Goal: Check status: Check status

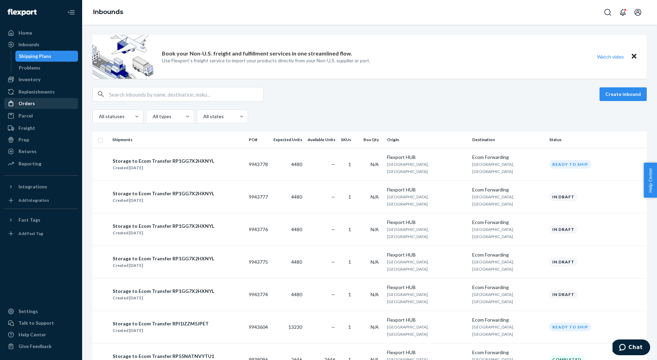
click at [40, 101] on div "Orders" at bounding box center [41, 104] width 73 height 10
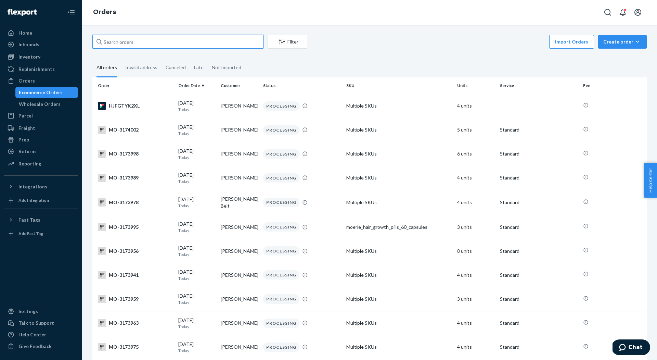
click at [163, 40] on input "text" at bounding box center [177, 42] width 171 height 14
paste input "[PERSON_NAME]"
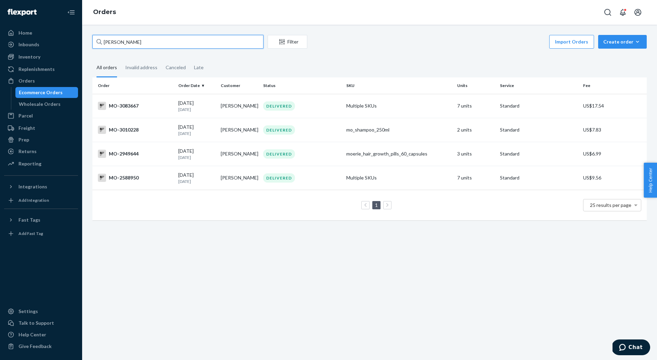
type input "[PERSON_NAME]"
click at [143, 114] on td "MO-3083667" at bounding box center [133, 106] width 83 height 24
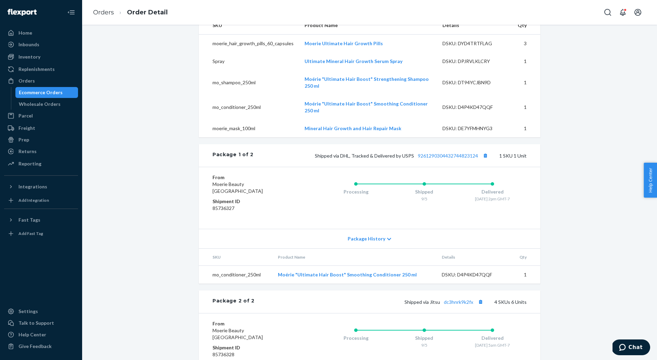
scroll to position [309, 0]
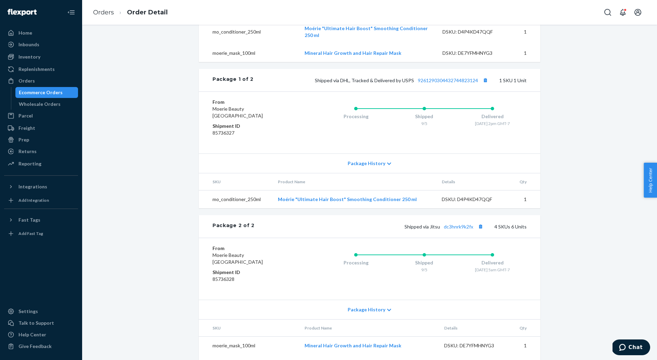
click at [455, 231] on div "Shipped via Jitsu dc3hnrk9k2fx 4 SKUs 6 Units" at bounding box center [391, 226] width 272 height 9
click at [453, 229] on link "dc3hnrk9k2fx" at bounding box center [458, 226] width 29 height 6
click at [641, 15] on icon "Open account menu" at bounding box center [638, 12] width 8 height 8
click at [547, 21] on div "Log out" at bounding box center [539, 17] width 16 height 7
